Goal: Complete application form: Complete application form

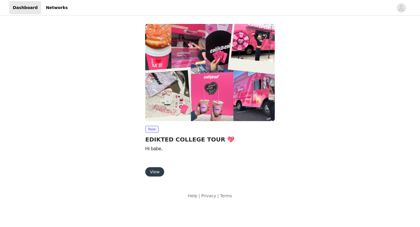
click at [149, 170] on button "View" at bounding box center [154, 171] width 19 height 9
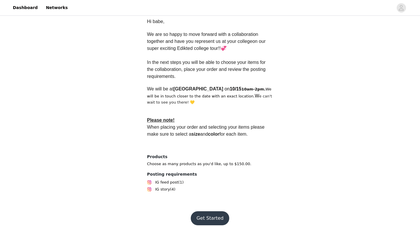
scroll to position [160, 0]
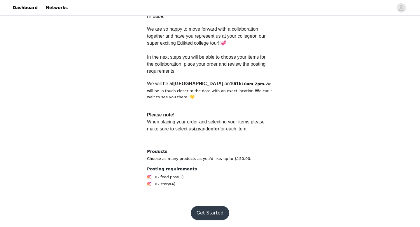
click at [201, 210] on button "Get Started" at bounding box center [210, 213] width 39 height 14
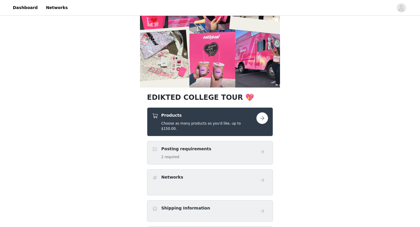
scroll to position [41, 0]
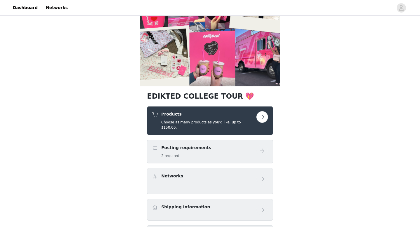
click at [195, 127] on div "Products Choose as many products as you'd like, up to $150.00." at bounding box center [210, 120] width 126 height 29
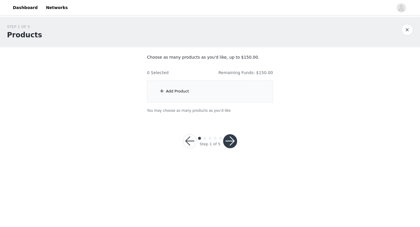
click at [204, 95] on div "Add Product" at bounding box center [210, 92] width 126 height 22
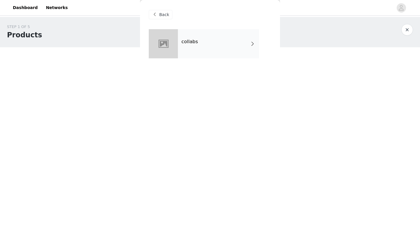
click at [203, 49] on div "collabs" at bounding box center [218, 43] width 81 height 29
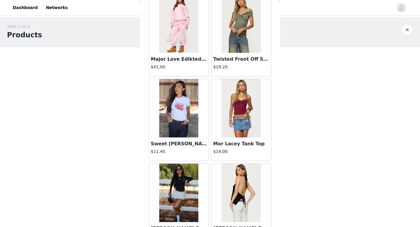
scroll to position [666, 0]
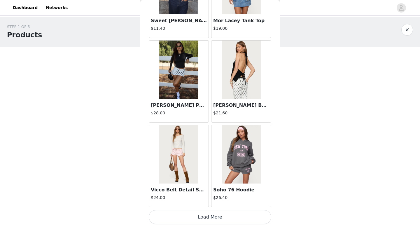
click at [189, 216] on button "Load More" at bounding box center [210, 217] width 123 height 14
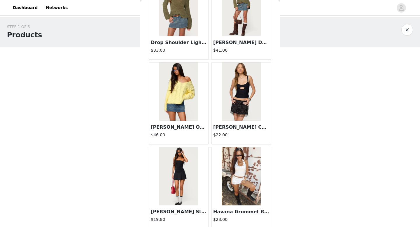
scroll to position [1513, 0]
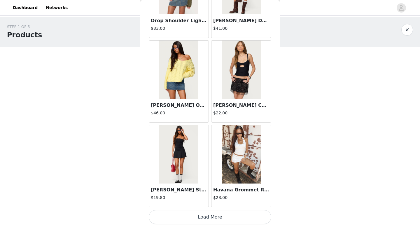
click at [189, 216] on button "Load More" at bounding box center [210, 217] width 123 height 14
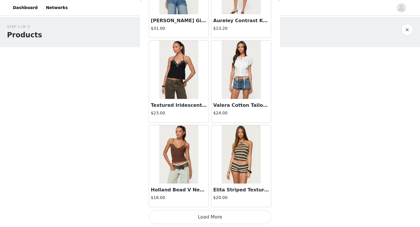
click at [188, 218] on button "Load More" at bounding box center [210, 217] width 123 height 14
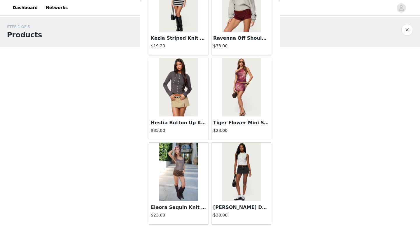
scroll to position [3207, 0]
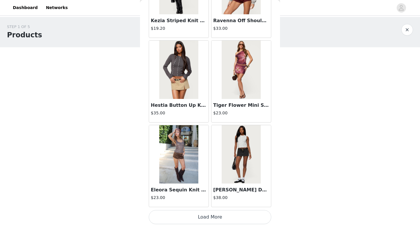
click at [188, 220] on button "Load More" at bounding box center [210, 217] width 123 height 14
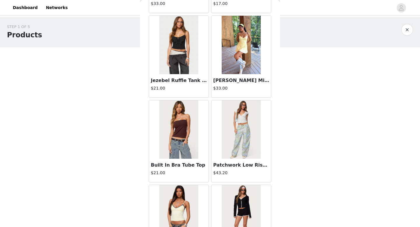
scroll to position [4054, 0]
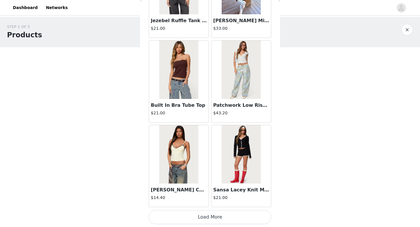
click at [188, 220] on button "Load More" at bounding box center [210, 217] width 123 height 14
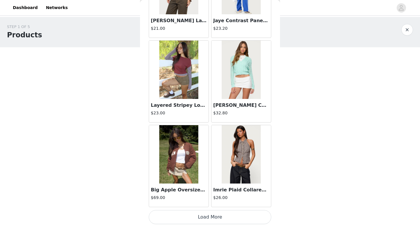
click at [187, 221] on button "Load More" at bounding box center [210, 217] width 123 height 14
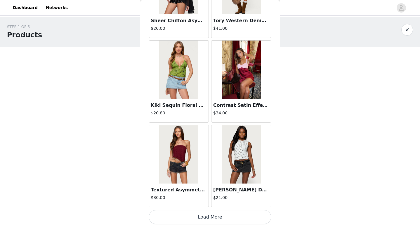
click at [187, 221] on button "Load More" at bounding box center [210, 217] width 123 height 14
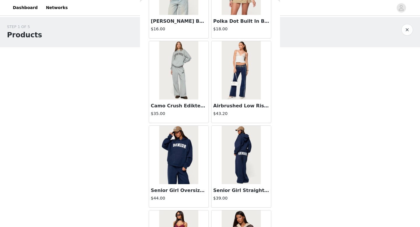
scroll to position [6274, 0]
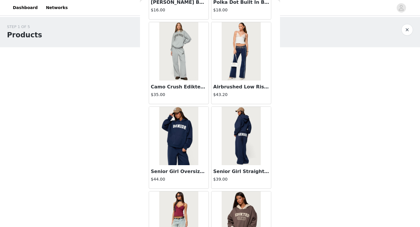
click at [224, 150] on img at bounding box center [241, 136] width 39 height 58
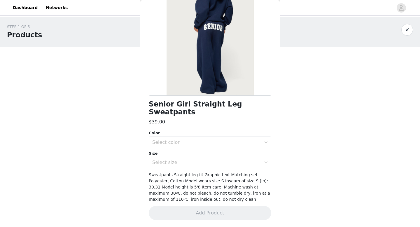
scroll to position [0, 0]
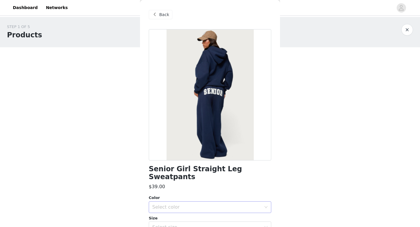
click at [222, 204] on div "Select color" at bounding box center [206, 207] width 109 height 6
click at [214, 215] on li "NAVY" at bounding box center [210, 212] width 123 height 9
click at [214, 225] on div "Select size" at bounding box center [206, 228] width 109 height 6
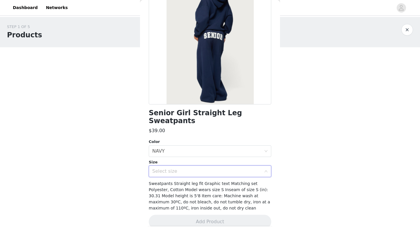
scroll to position [57, 0]
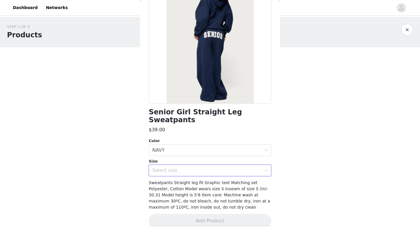
click at [213, 168] on div "Select size" at bounding box center [206, 171] width 109 height 6
click at [211, 168] on div "Select size" at bounding box center [206, 171] width 109 height 6
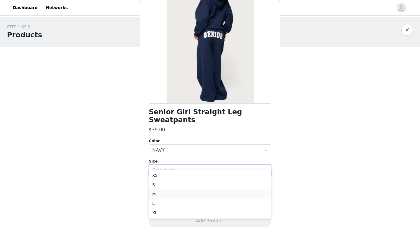
click at [203, 194] on li "M" at bounding box center [210, 194] width 123 height 9
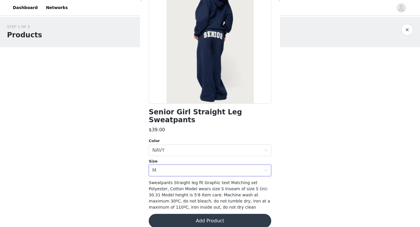
click at [203, 168] on div "Senior Girl Straight Leg Sweatpants $39.00 Color Select color NAVY Size Select …" at bounding box center [210, 103] width 123 height 263
click at [201, 165] on div "Select size M" at bounding box center [208, 170] width 112 height 11
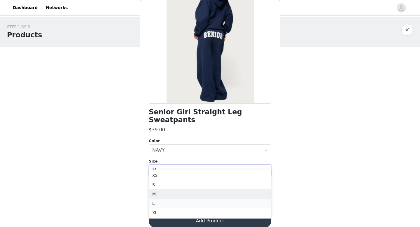
click at [193, 206] on li "L" at bounding box center [210, 203] width 123 height 9
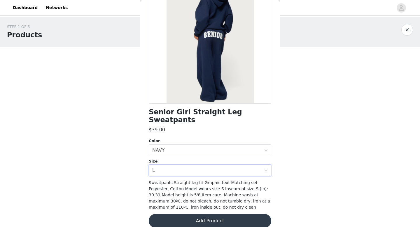
click at [193, 214] on button "Add Product" at bounding box center [210, 221] width 123 height 14
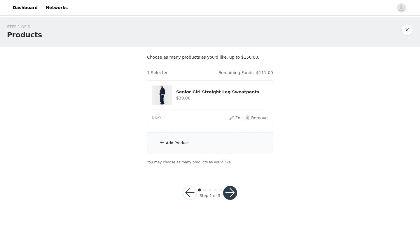
click at [199, 151] on div "Add Product" at bounding box center [210, 143] width 126 height 22
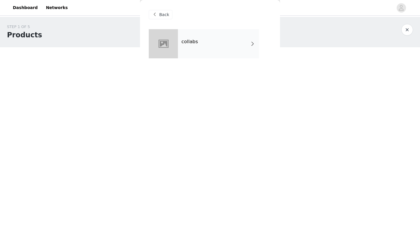
click at [188, 47] on div "collabs" at bounding box center [218, 43] width 81 height 29
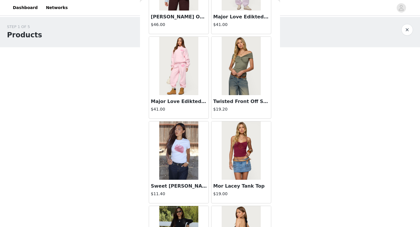
scroll to position [666, 0]
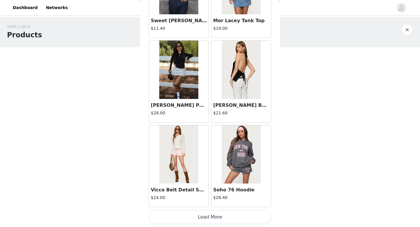
click at [195, 214] on button "Load More" at bounding box center [210, 217] width 123 height 14
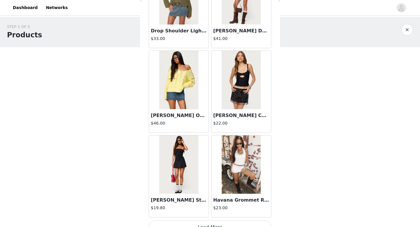
scroll to position [1513, 0]
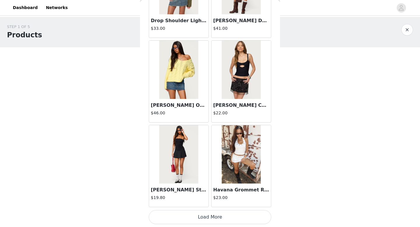
click at [202, 213] on button "Load More" at bounding box center [210, 217] width 123 height 14
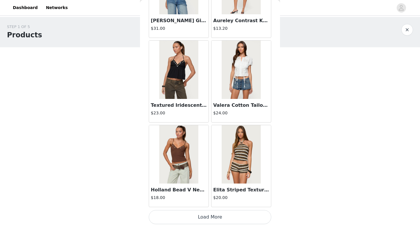
click at [202, 213] on button "Load More" at bounding box center [210, 217] width 123 height 14
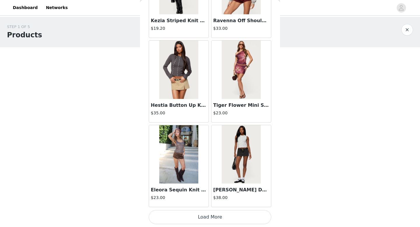
click at [202, 218] on button "Load More" at bounding box center [210, 217] width 123 height 14
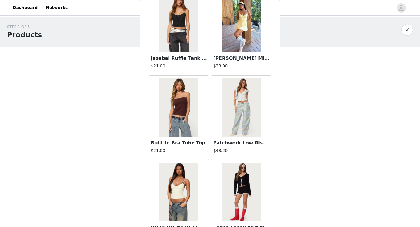
scroll to position [4054, 0]
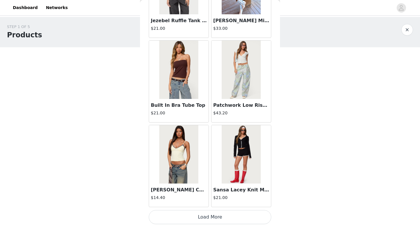
click at [201, 212] on button "Load More" at bounding box center [210, 217] width 123 height 14
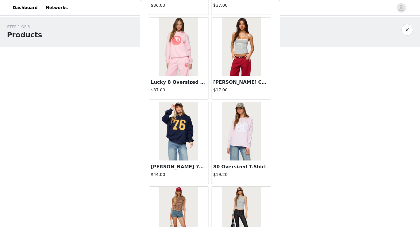
scroll to position [4900, 0]
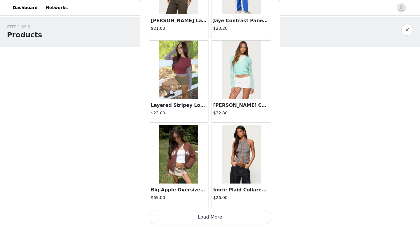
click at [204, 222] on button "Load More" at bounding box center [210, 217] width 123 height 14
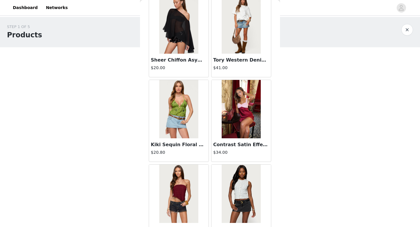
scroll to position [5747, 0]
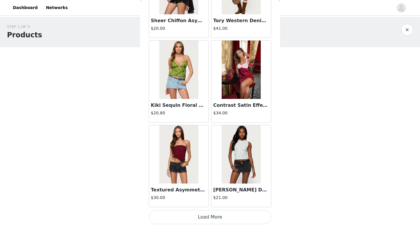
click at [200, 224] on button "Load More" at bounding box center [210, 217] width 123 height 14
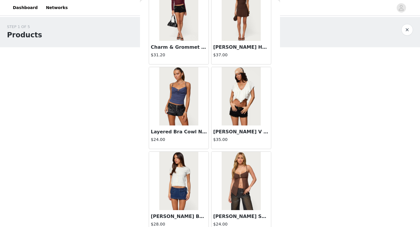
scroll to position [6594, 0]
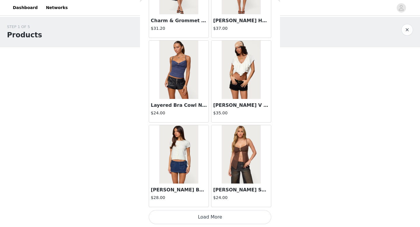
click at [194, 216] on button "Load More" at bounding box center [210, 217] width 123 height 14
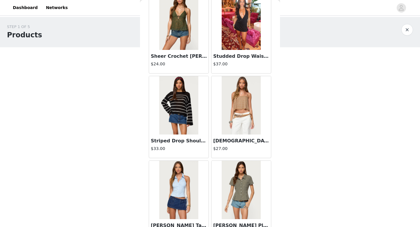
scroll to position [6810, 0]
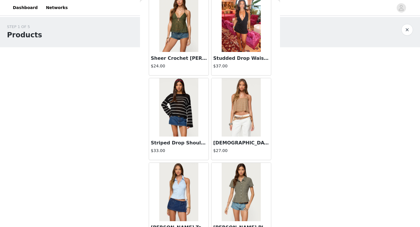
click at [225, 44] on img at bounding box center [241, 23] width 39 height 58
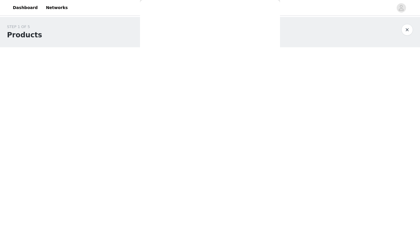
scroll to position [0, 0]
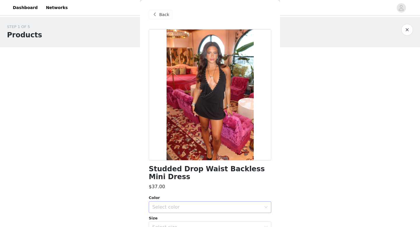
click at [193, 203] on div "Select color" at bounding box center [208, 207] width 112 height 11
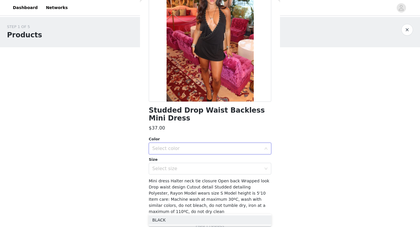
scroll to position [65, 0]
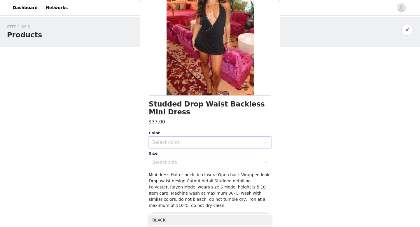
click at [189, 147] on div "Select color" at bounding box center [208, 142] width 112 height 11
click at [189, 146] on div "Select color" at bounding box center [208, 142] width 112 height 11
click at [187, 155] on li "BLACK" at bounding box center [210, 155] width 123 height 9
click at [187, 163] on div "Select size" at bounding box center [206, 163] width 109 height 6
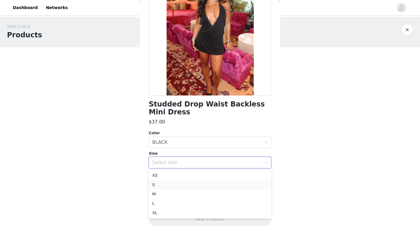
click at [183, 188] on li "S" at bounding box center [210, 184] width 123 height 9
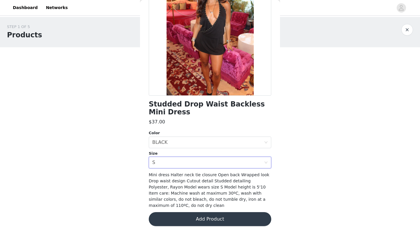
click at [185, 212] on button "Add Product" at bounding box center [210, 219] width 123 height 14
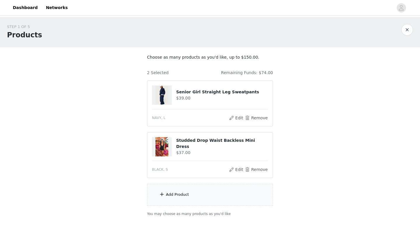
click at [179, 198] on div "Add Product" at bounding box center [210, 195] width 126 height 22
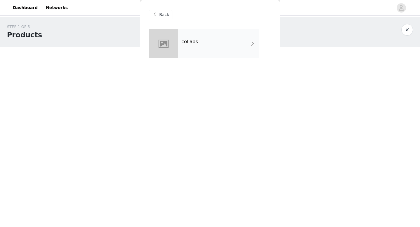
click at [195, 50] on div "collabs" at bounding box center [218, 43] width 81 height 29
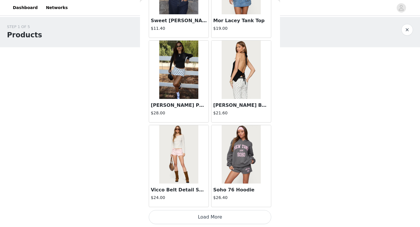
click at [206, 218] on button "Load More" at bounding box center [210, 217] width 123 height 14
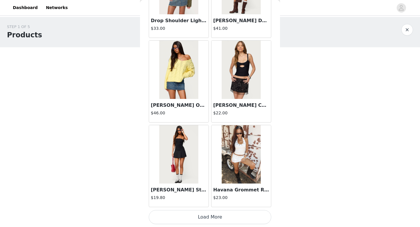
click at [206, 217] on button "Load More" at bounding box center [210, 217] width 123 height 14
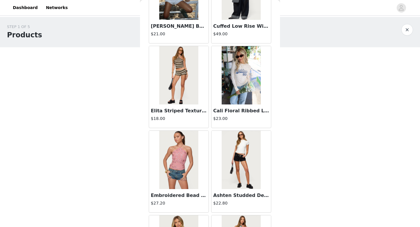
scroll to position [2360, 0]
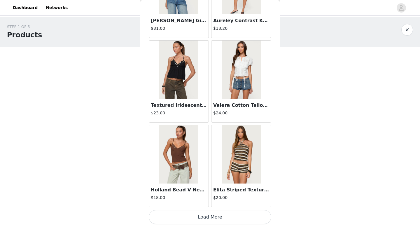
click at [201, 218] on button "Load More" at bounding box center [210, 217] width 123 height 14
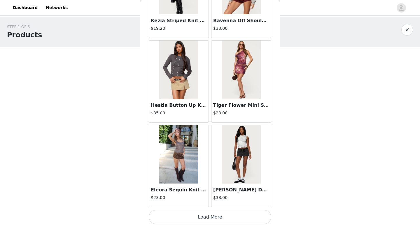
click at [202, 216] on button "Load More" at bounding box center [210, 217] width 123 height 14
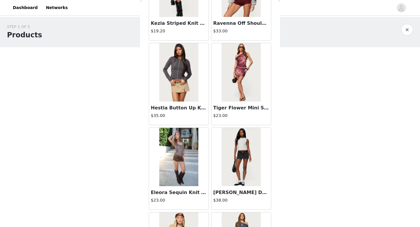
scroll to position [39, 0]
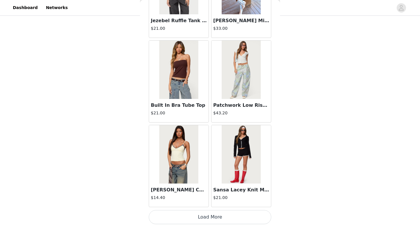
click at [206, 220] on button "Load More" at bounding box center [210, 217] width 123 height 14
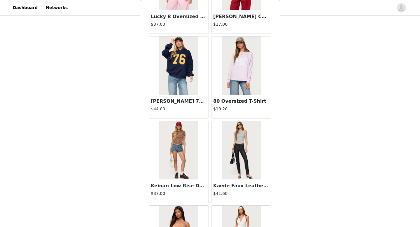
scroll to position [4900, 0]
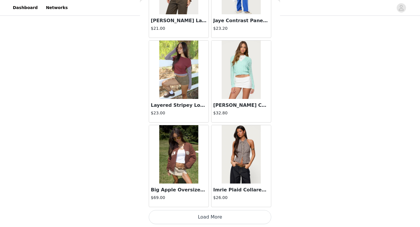
click at [203, 218] on button "Load More" at bounding box center [210, 217] width 123 height 14
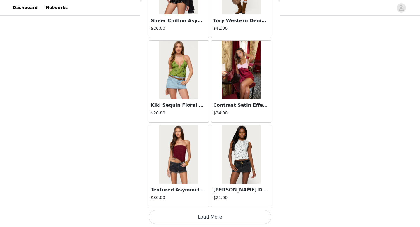
click at [203, 218] on button "Load More" at bounding box center [210, 217] width 123 height 14
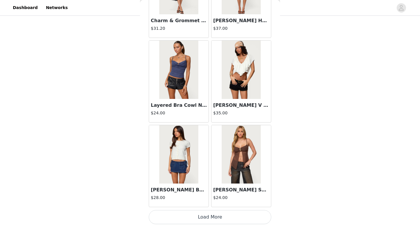
click at [203, 218] on button "Load More" at bounding box center [210, 217] width 123 height 14
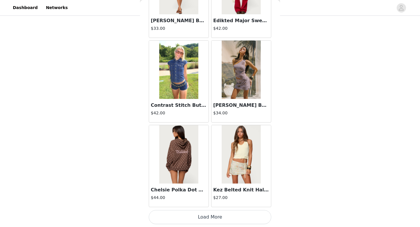
click at [203, 218] on button "Load More" at bounding box center [210, 217] width 123 height 14
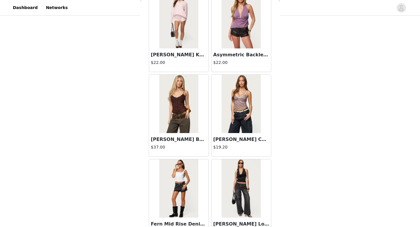
scroll to position [8288, 0]
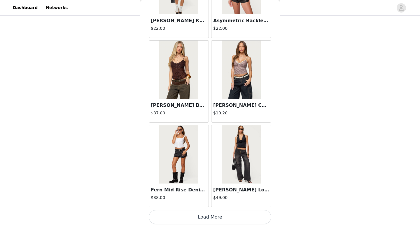
click at [204, 216] on button "Load More" at bounding box center [210, 217] width 123 height 14
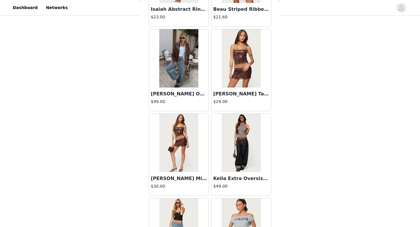
scroll to position [9135, 0]
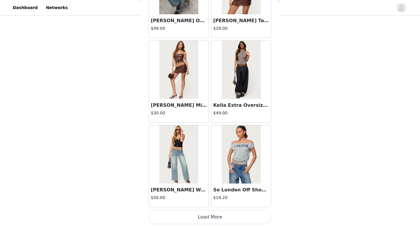
click at [209, 222] on button "Load More" at bounding box center [210, 217] width 123 height 14
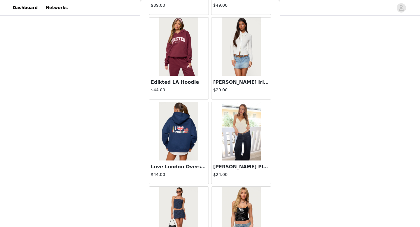
scroll to position [9981, 0]
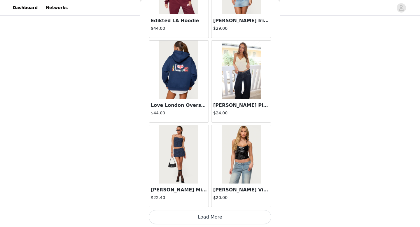
click at [211, 211] on button "Load More" at bounding box center [210, 217] width 123 height 14
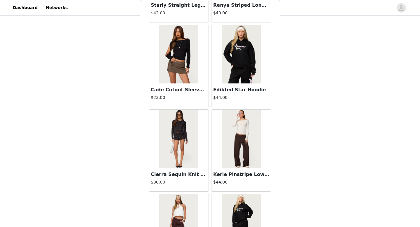
scroll to position [10828, 0]
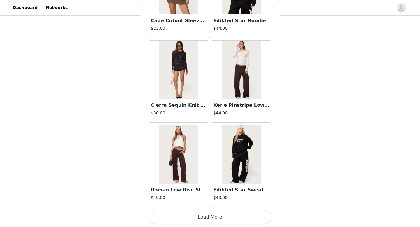
click at [211, 216] on button "Load More" at bounding box center [210, 217] width 123 height 14
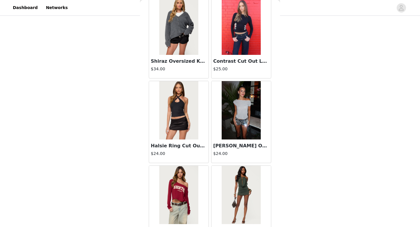
scroll to position [11297, 0]
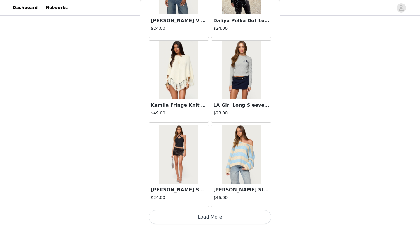
click at [211, 216] on button "Load More" at bounding box center [210, 217] width 123 height 14
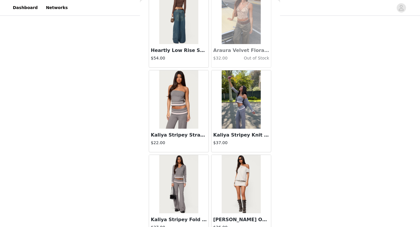
scroll to position [12522, 0]
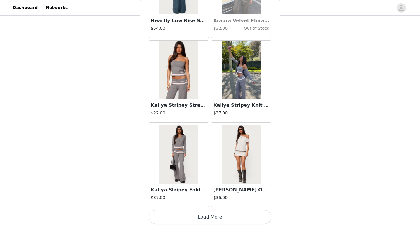
click at [213, 219] on button "Load More" at bounding box center [210, 217] width 123 height 14
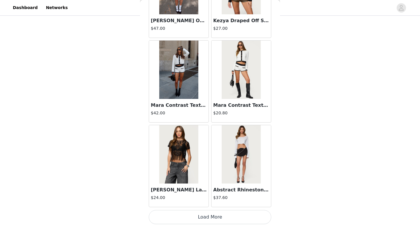
click at [213, 219] on button "Load More" at bounding box center [210, 217] width 123 height 14
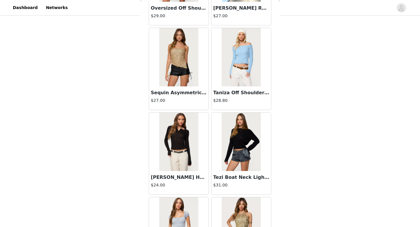
scroll to position [14215, 0]
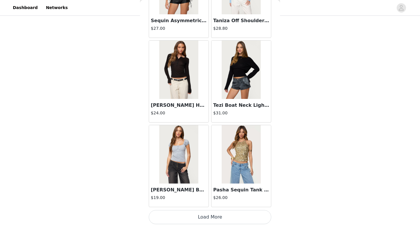
click at [208, 220] on button "Load More" at bounding box center [210, 217] width 123 height 14
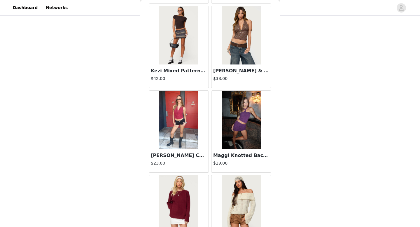
scroll to position [15062, 0]
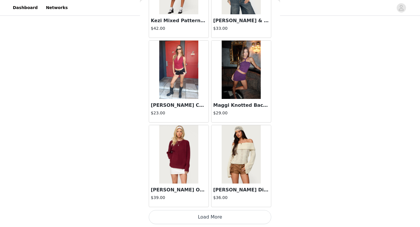
click at [207, 218] on button "Load More" at bounding box center [210, 217] width 123 height 14
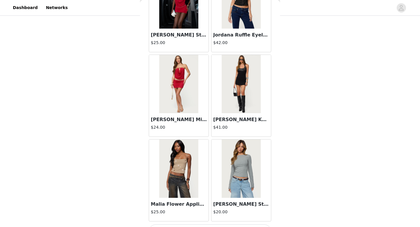
scroll to position [15909, 0]
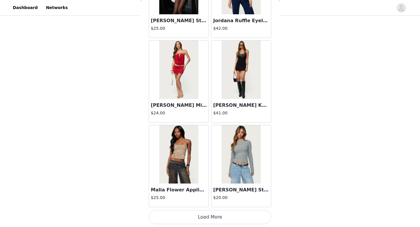
click at [201, 222] on button "Load More" at bounding box center [210, 217] width 123 height 14
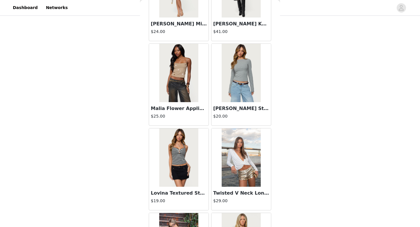
scroll to position [15991, 0]
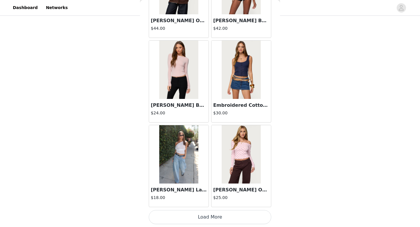
click at [198, 218] on button "Load More" at bounding box center [210, 217] width 123 height 14
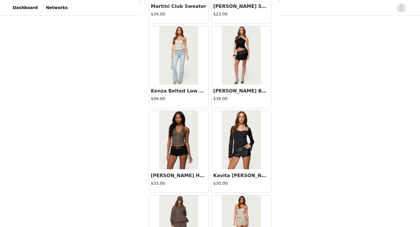
scroll to position [17603, 0]
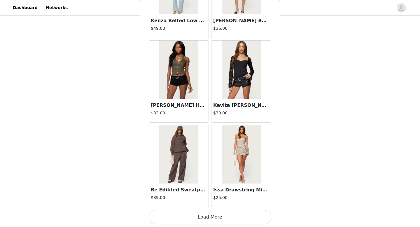
click at [216, 220] on button "Load More" at bounding box center [210, 217] width 123 height 14
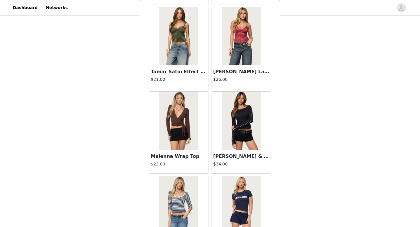
scroll to position [18145, 0]
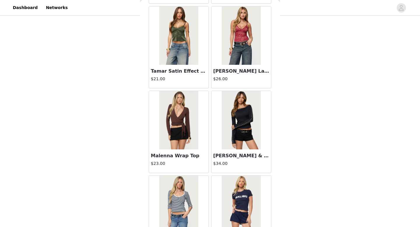
click at [195, 164] on h4 "$23.00" at bounding box center [179, 164] width 56 height 6
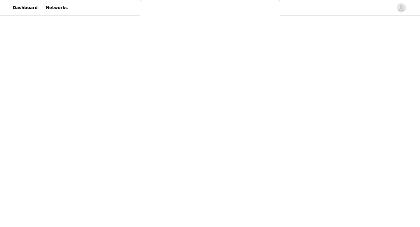
scroll to position [0, 0]
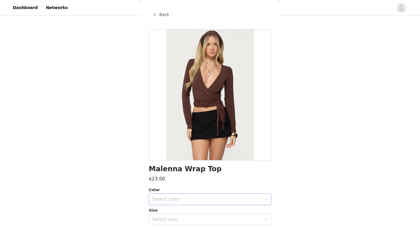
click at [197, 198] on div "Select color" at bounding box center [206, 200] width 109 height 6
click at [195, 211] on li "BROWN" at bounding box center [210, 212] width 123 height 9
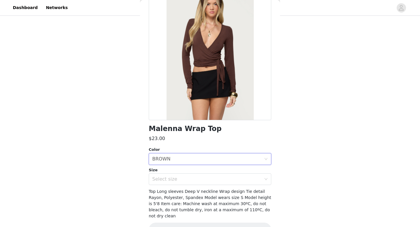
scroll to position [41, 0]
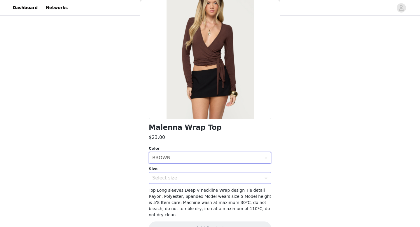
click at [193, 174] on div "Select size" at bounding box center [208, 178] width 112 height 11
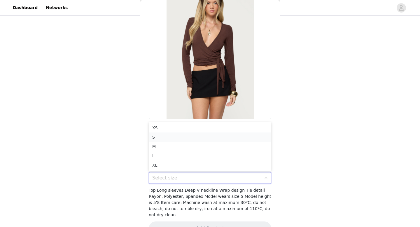
click at [192, 138] on li "S" at bounding box center [210, 137] width 123 height 9
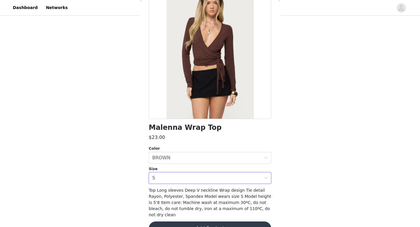
click at [200, 223] on button "Add Product" at bounding box center [210, 229] width 123 height 14
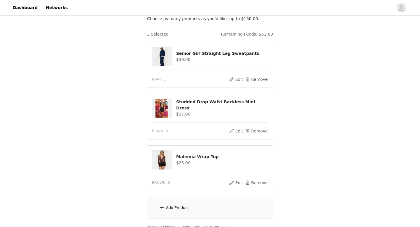
click at [181, 207] on div "Add Product" at bounding box center [177, 208] width 23 height 6
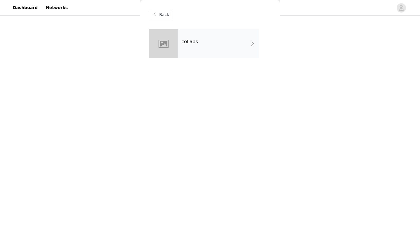
click at [185, 41] on h4 "collabs" at bounding box center [190, 41] width 17 height 5
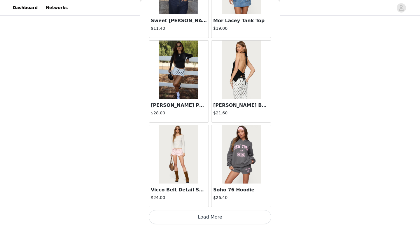
scroll to position [90, 0]
click at [190, 217] on button "Load More" at bounding box center [210, 217] width 123 height 14
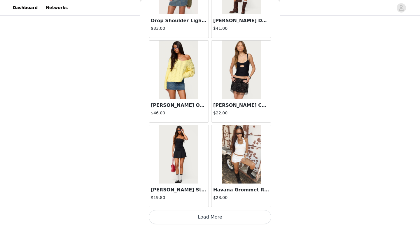
click at [190, 217] on button "Load More" at bounding box center [210, 217] width 123 height 14
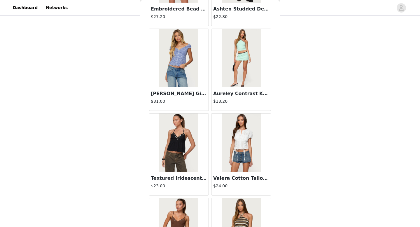
scroll to position [2360, 0]
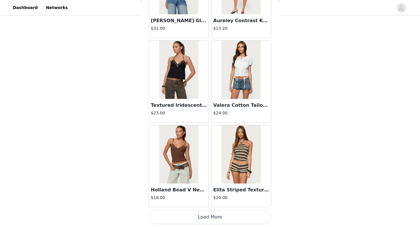
click at [195, 218] on button "Load More" at bounding box center [210, 217] width 123 height 14
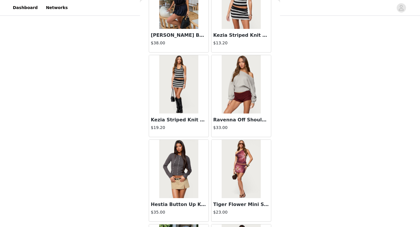
scroll to position [3108, 0]
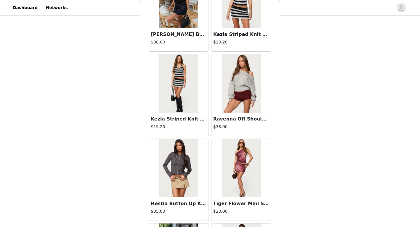
click at [220, 113] on div "Ravenna Off Shoulder Sweater $33.00" at bounding box center [242, 124] width 60 height 23
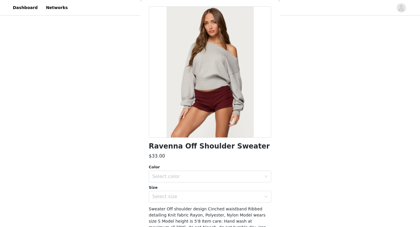
scroll to position [23, 0]
click at [204, 178] on div "Select color" at bounding box center [206, 176] width 109 height 6
click at [204, 187] on li "LIGHT GRAY MELANGE" at bounding box center [210, 189] width 123 height 9
click at [204, 195] on div "Select size" at bounding box center [206, 197] width 109 height 6
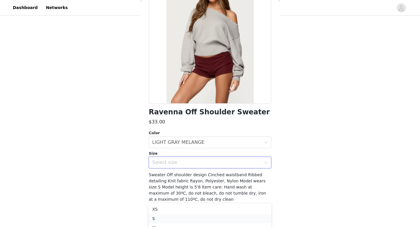
scroll to position [116, 0]
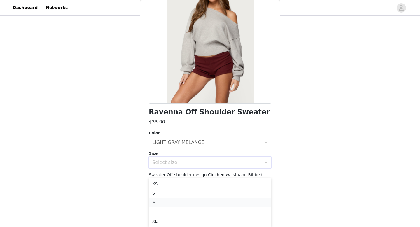
click at [197, 202] on li "M" at bounding box center [210, 202] width 123 height 9
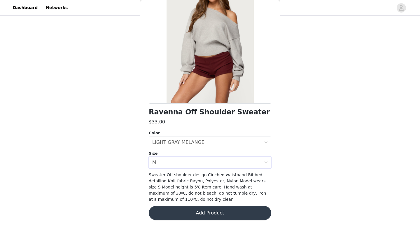
scroll to position [90, 0]
click at [199, 212] on button "Add Product" at bounding box center [210, 213] width 123 height 14
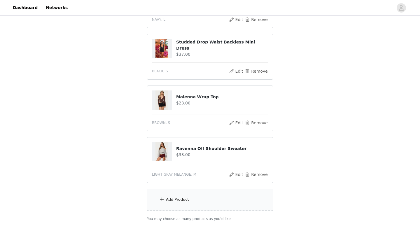
scroll to position [100, 0]
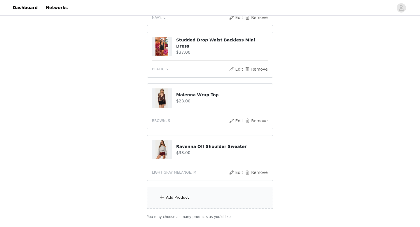
click at [197, 198] on div "Add Product" at bounding box center [210, 198] width 126 height 22
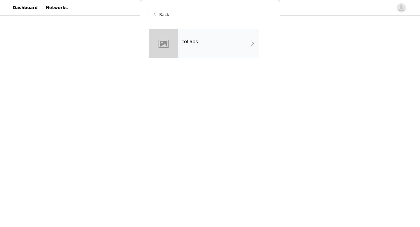
click at [192, 52] on div "collabs" at bounding box center [218, 43] width 81 height 29
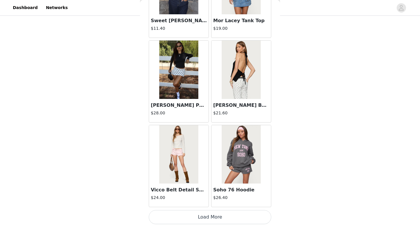
scroll to position [104, 0]
click at [201, 220] on button "Load More" at bounding box center [210, 217] width 123 height 14
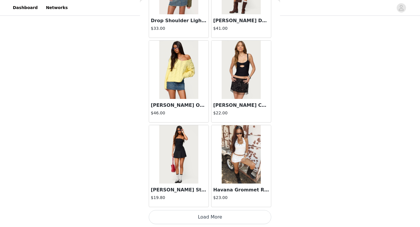
scroll to position [110, 0]
click at [204, 215] on button "Load More" at bounding box center [210, 217] width 123 height 14
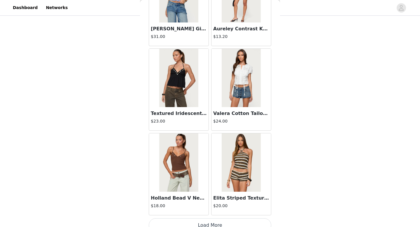
scroll to position [2360, 0]
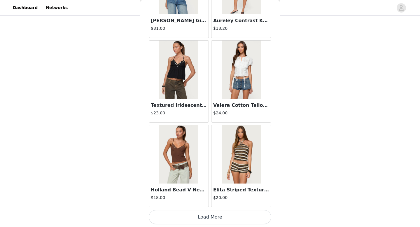
click at [213, 219] on button "Load More" at bounding box center [210, 217] width 123 height 14
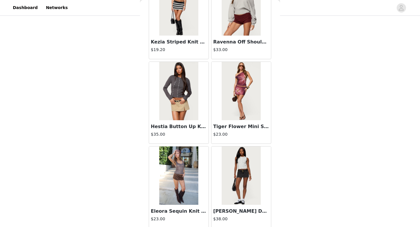
scroll to position [3207, 0]
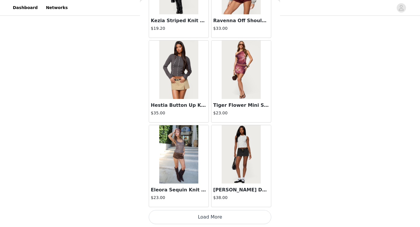
click at [212, 221] on button "Load More" at bounding box center [210, 217] width 123 height 14
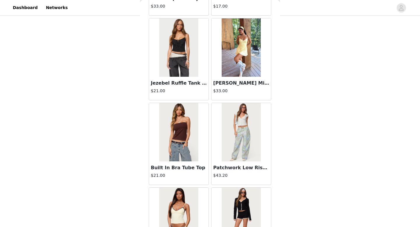
scroll to position [4054, 0]
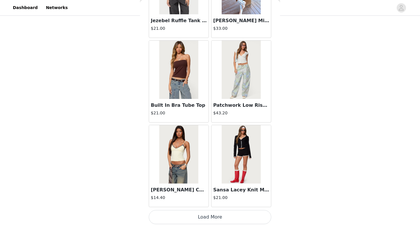
click at [212, 217] on button "Load More" at bounding box center [210, 217] width 123 height 14
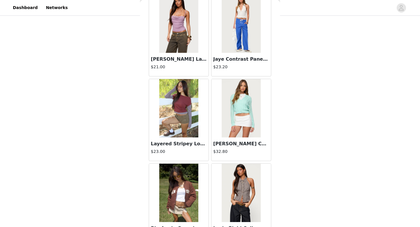
scroll to position [4900, 0]
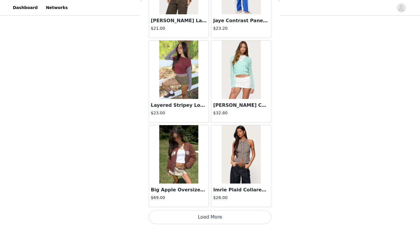
click at [193, 222] on button "Load More" at bounding box center [210, 217] width 123 height 14
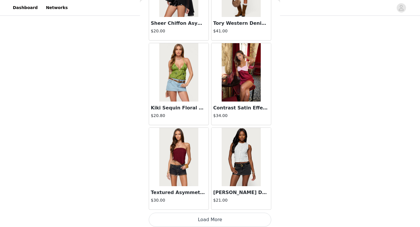
scroll to position [5747, 0]
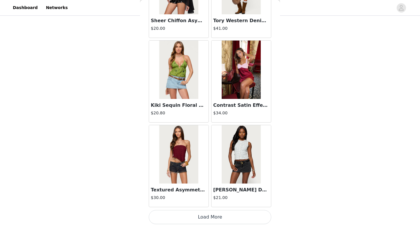
click at [195, 221] on button "Load More" at bounding box center [210, 217] width 123 height 14
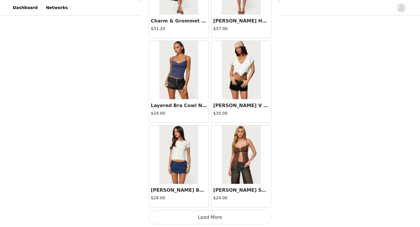
scroll to position [6594, 0]
click at [194, 221] on button "Load More" at bounding box center [210, 217] width 123 height 14
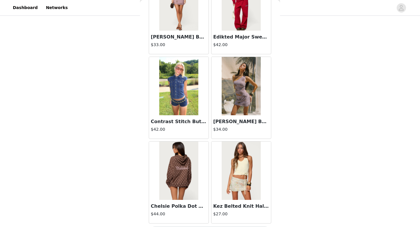
scroll to position [7441, 0]
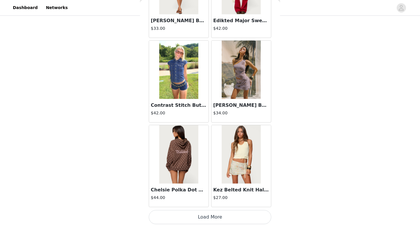
click at [196, 213] on button "Load More" at bounding box center [210, 217] width 123 height 14
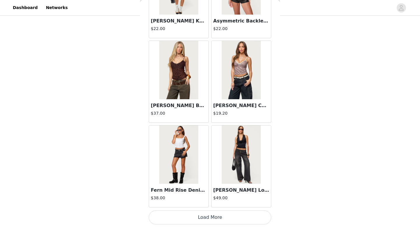
scroll to position [8288, 0]
click at [183, 218] on button "Load More" at bounding box center [210, 217] width 123 height 14
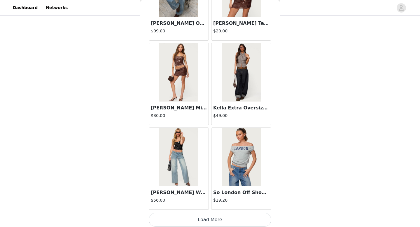
scroll to position [9135, 0]
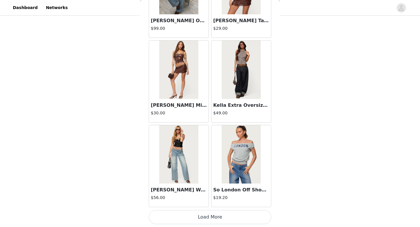
click at [191, 216] on button "Load More" at bounding box center [210, 217] width 123 height 14
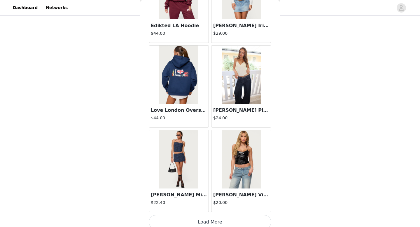
scroll to position [9981, 0]
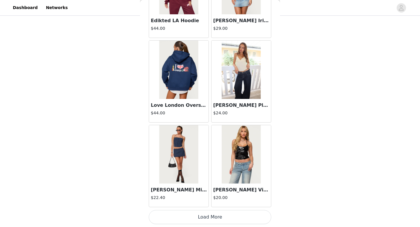
click at [199, 214] on button "Load More" at bounding box center [210, 217] width 123 height 14
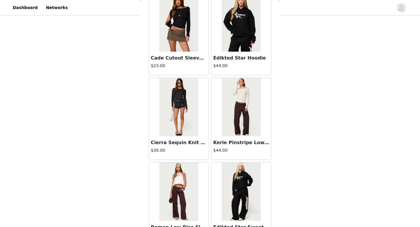
scroll to position [10828, 0]
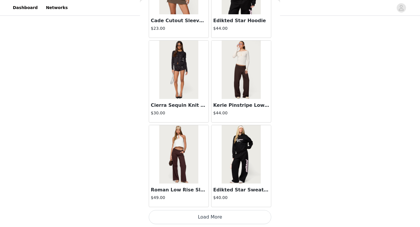
click at [201, 215] on button "Load More" at bounding box center [210, 217] width 123 height 14
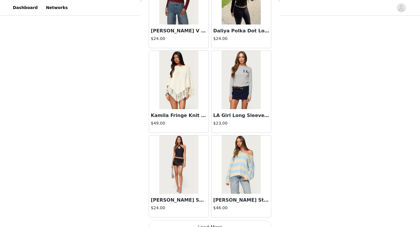
scroll to position [11675, 0]
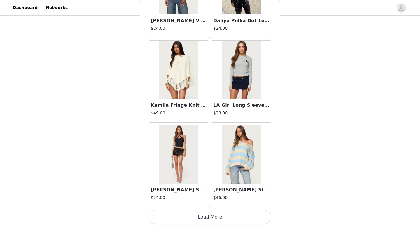
click at [206, 214] on button "Load More" at bounding box center [210, 217] width 123 height 14
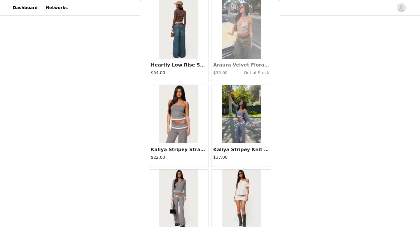
scroll to position [12522, 0]
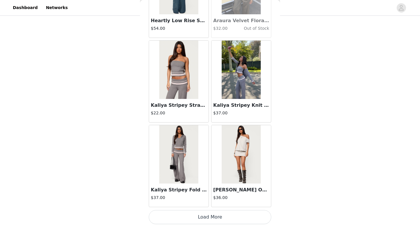
click at [204, 215] on button "Load More" at bounding box center [210, 217] width 123 height 14
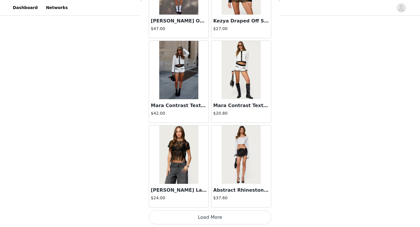
click at [208, 215] on button "Load More" at bounding box center [210, 218] width 123 height 14
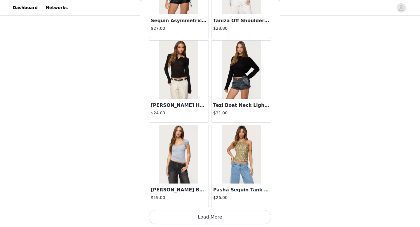
scroll to position [14215, 0]
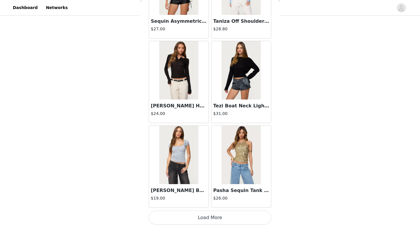
click at [206, 218] on button "Load More" at bounding box center [210, 218] width 123 height 14
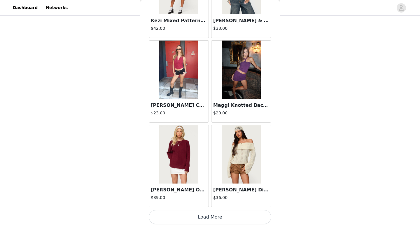
scroll to position [15062, 0]
click at [201, 213] on button "Load More" at bounding box center [210, 218] width 123 height 14
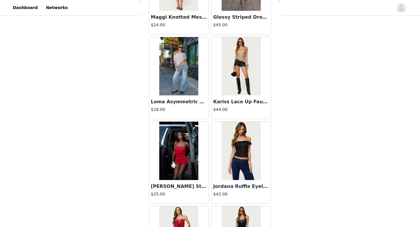
scroll to position [15743, 0]
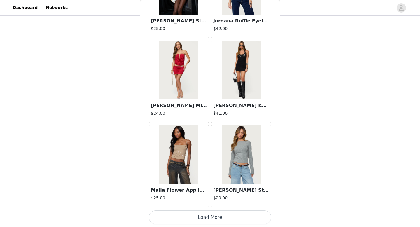
click at [188, 218] on button "Load More" at bounding box center [210, 218] width 123 height 14
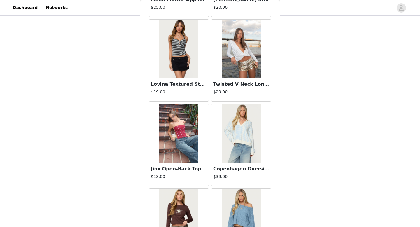
scroll to position [16118, 0]
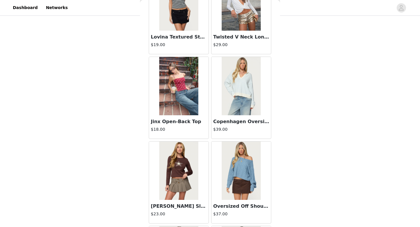
click at [175, 84] on img at bounding box center [178, 86] width 39 height 58
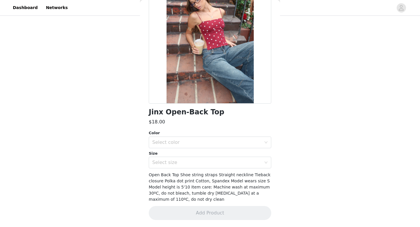
scroll to position [57, 0]
click at [180, 141] on div "Select color" at bounding box center [206, 143] width 109 height 6
click at [178, 153] on li "BURGUNDY-AND-CREAM" at bounding box center [210, 155] width 123 height 9
click at [178, 160] on div "Select size" at bounding box center [206, 163] width 109 height 6
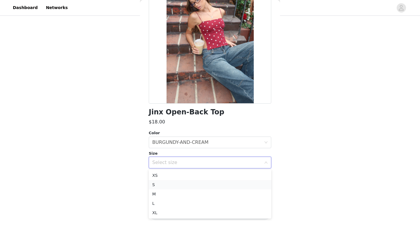
click at [171, 185] on li "S" at bounding box center [210, 184] width 123 height 9
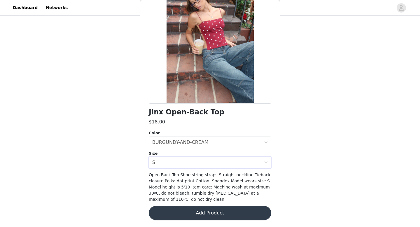
click at [177, 216] on button "Add Product" at bounding box center [210, 213] width 123 height 14
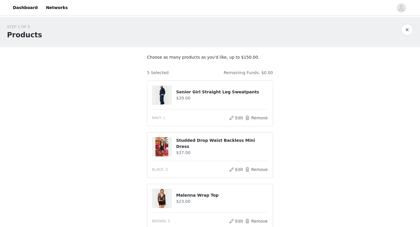
scroll to position [194, 0]
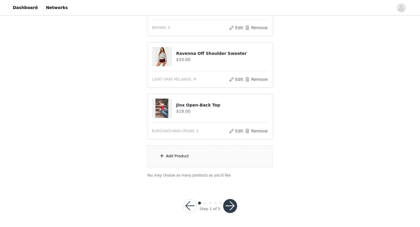
click at [225, 207] on button "button" at bounding box center [230, 206] width 14 height 14
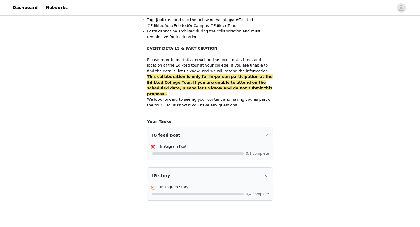
scroll to position [376, 0]
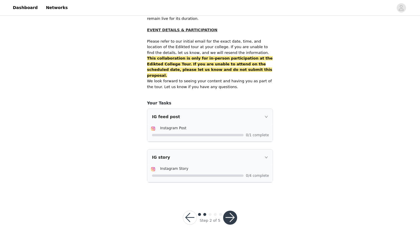
click at [230, 211] on button "button" at bounding box center [230, 218] width 14 height 14
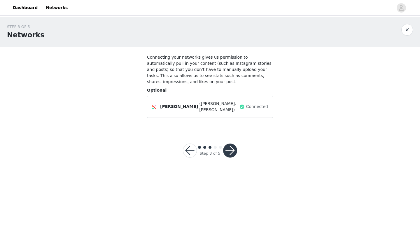
click at [230, 148] on button "button" at bounding box center [230, 151] width 14 height 14
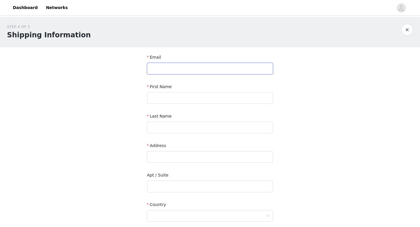
click at [220, 72] on input "text" at bounding box center [210, 69] width 126 height 12
type input "[EMAIL_ADDRESS][DOMAIN_NAME]"
type input "[PERSON_NAME]"
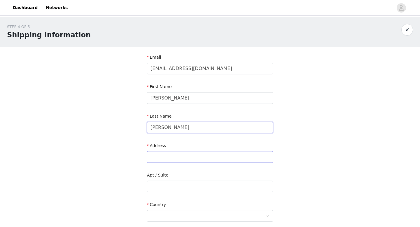
type input "[PERSON_NAME]"
click at [168, 156] on input "text" at bounding box center [210, 157] width 126 height 12
type input "[STREET_ADDRESS]"
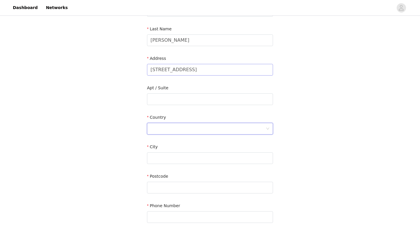
scroll to position [89, 0]
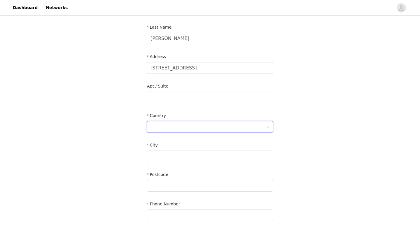
click at [177, 128] on div at bounding box center [208, 126] width 115 height 11
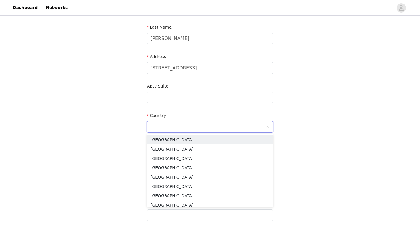
type input "u"
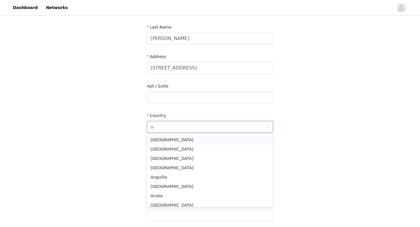
click at [177, 139] on li "[GEOGRAPHIC_DATA]" at bounding box center [210, 139] width 126 height 9
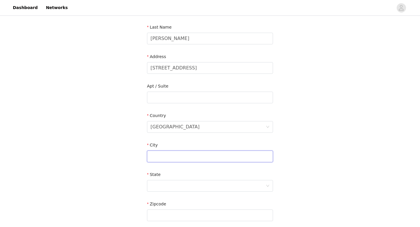
click at [176, 155] on input "text" at bounding box center [210, 157] width 126 height 12
type input "D"
type input "[GEOGRAPHIC_DATA]"
click at [164, 190] on div at bounding box center [208, 185] width 115 height 11
type input "p"
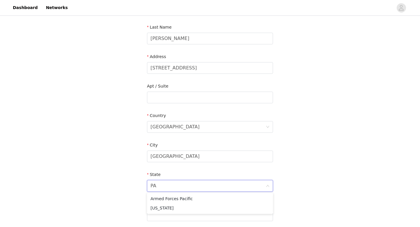
type input "PA"
click at [138, 193] on div "STEP 4 OF 5 Shipping Information Email [EMAIL_ADDRESS][DOMAIN_NAME] First Name …" at bounding box center [210, 97] width 420 height 339
click at [154, 187] on div "Armed Forces Pacific" at bounding box center [175, 185] width 48 height 11
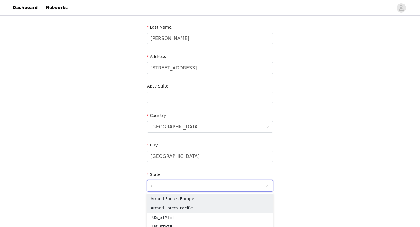
type input "pe"
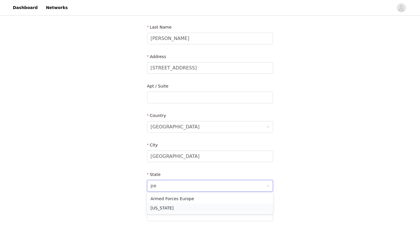
click at [164, 207] on li "[US_STATE]" at bounding box center [210, 208] width 126 height 9
click at [163, 217] on input "text" at bounding box center [210, 216] width 126 height 12
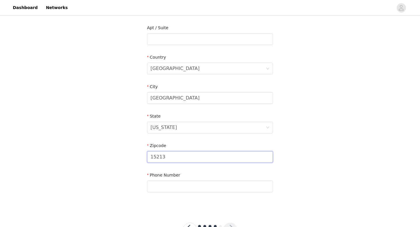
scroll to position [151, 0]
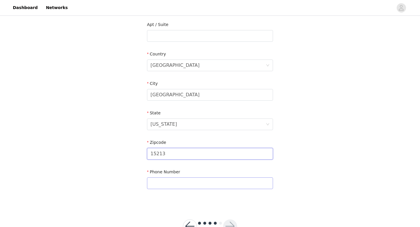
type input "15213"
click at [167, 188] on input "text" at bounding box center [210, 184] width 126 height 12
type input "8149354788"
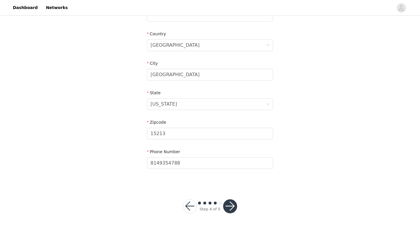
click at [225, 210] on button "button" at bounding box center [230, 206] width 14 height 14
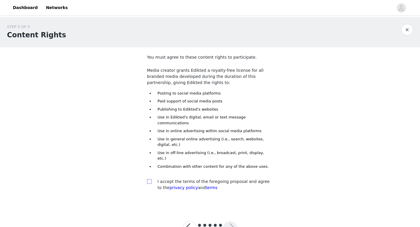
click at [148, 179] on span at bounding box center [149, 181] width 5 height 5
click at [148, 179] on input "checkbox" at bounding box center [149, 181] width 4 height 4
checkbox input "true"
click at [230, 221] on button "button" at bounding box center [230, 228] width 14 height 14
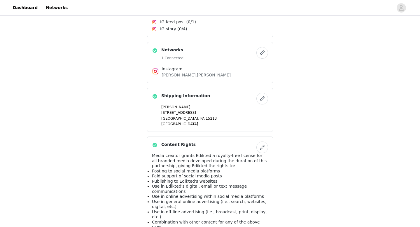
scroll to position [362, 0]
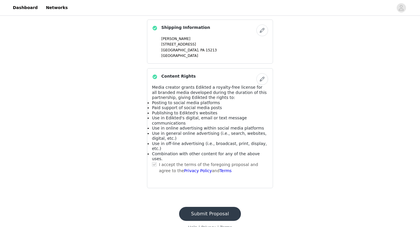
click at [219, 207] on button "Submit Proposal" at bounding box center [210, 214] width 62 height 14
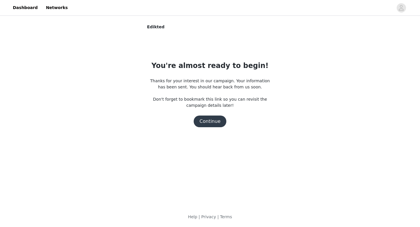
scroll to position [0, 0]
click at [213, 121] on button "Continue" at bounding box center [210, 122] width 33 height 12
